Goal: Find specific page/section: Find specific page/section

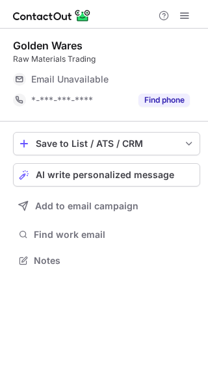
scroll to position [6, 6]
